Goal: Check status: Check status

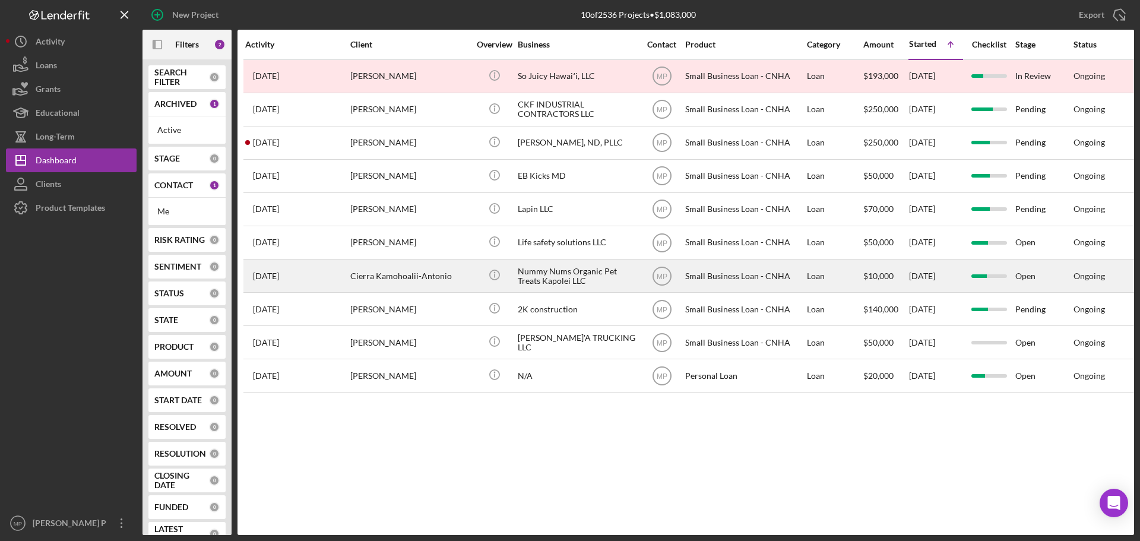
click at [577, 278] on div "Nummy Nums Organic Pet Treats Kapolei LLC" at bounding box center [577, 275] width 119 height 31
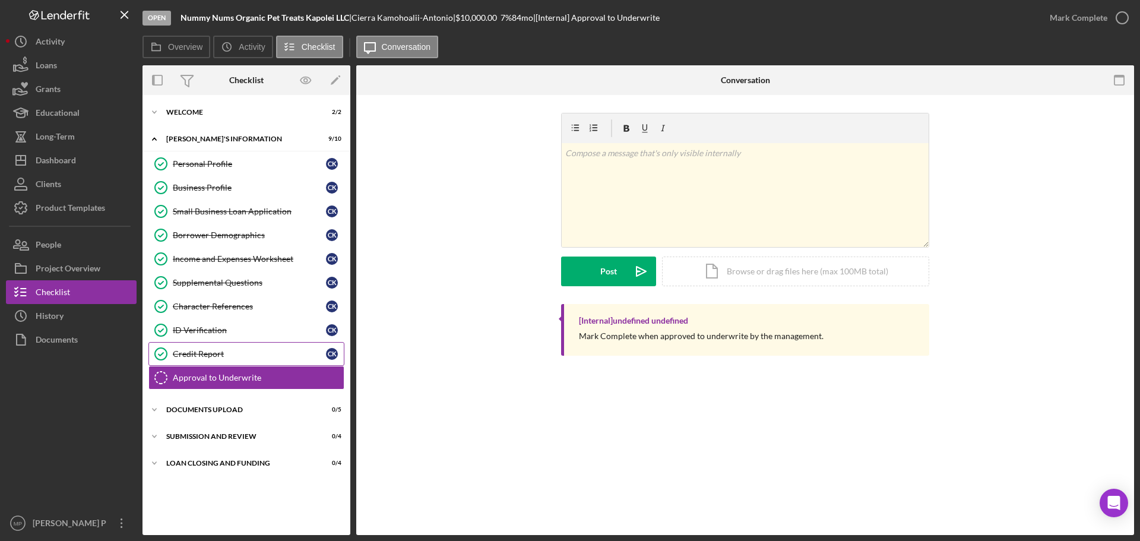
click at [225, 355] on div "Credit Report" at bounding box center [249, 354] width 153 height 10
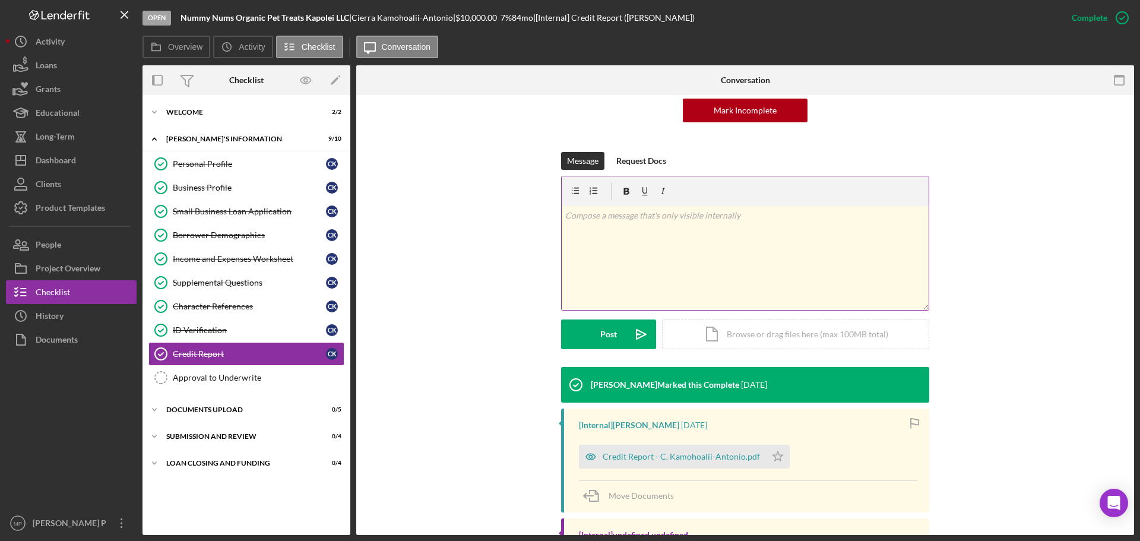
scroll to position [178, 0]
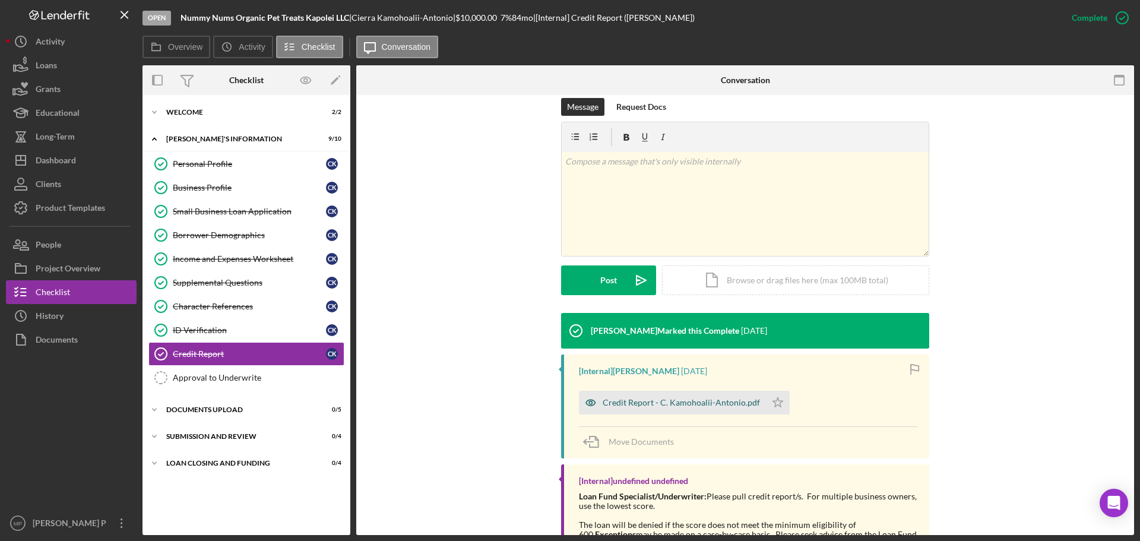
click at [681, 403] on div "Credit Report - C. Kamohoalii-Antonio.pdf" at bounding box center [681, 403] width 157 height 10
